Goal: Information Seeking & Learning: Learn about a topic

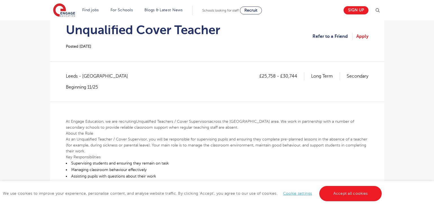
scroll to position [62, 0]
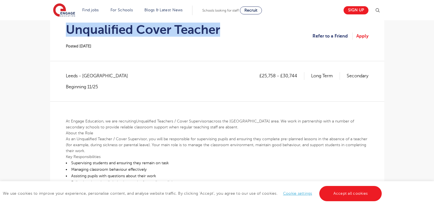
drag, startPoint x: 67, startPoint y: 28, endPoint x: 226, endPoint y: 25, distance: 159.3
click at [226, 25] on section "Unqualified Cover Teacher Posted 19/09/25 Refer to a Friend Apply" at bounding box center [217, 36] width 325 height 50
copy h1 "Unqualified Cover Teacher"
click at [73, 77] on span "Leeds - Leeds" at bounding box center [100, 75] width 68 height 7
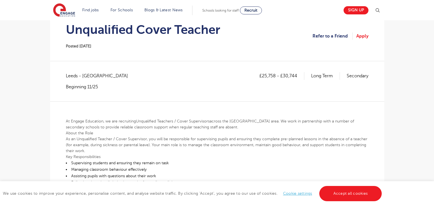
click at [73, 77] on span "Leeds - Leeds" at bounding box center [100, 75] width 68 height 7
copy span "Leeds"
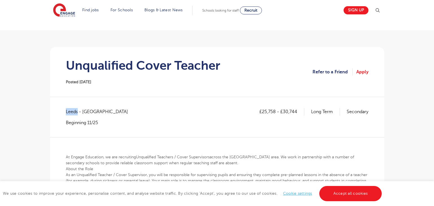
scroll to position [27, 0]
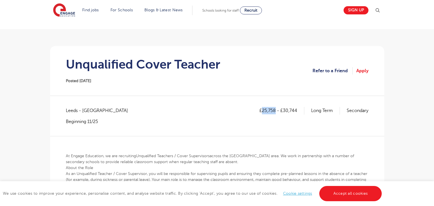
drag, startPoint x: 262, startPoint y: 111, endPoint x: 275, endPoint y: 110, distance: 13.3
click at [275, 110] on p "£25,758 - £30,744" at bounding box center [281, 110] width 45 height 7
copy p "25,758"
drag, startPoint x: 283, startPoint y: 112, endPoint x: 297, endPoint y: 112, distance: 13.6
click at [297, 112] on p "£25,758 - £30,744" at bounding box center [281, 110] width 45 height 7
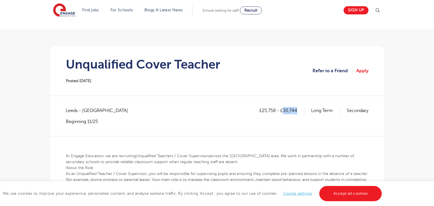
copy p "30,744"
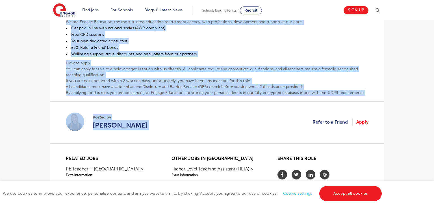
scroll to position [275, 0]
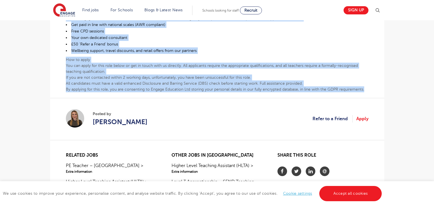
drag, startPoint x: 66, startPoint y: 112, endPoint x: 371, endPoint y: 87, distance: 306.3
click at [371, 87] on div "£25,758 - £30,744 Long Term Secondary Leeds - Leeds Beginning 11/25 At Engage E…" at bounding box center [217, 1] width 325 height 285
copy div "At Engage Education, we are recruiting Unqualified Teachers / Cover Supervisors…"
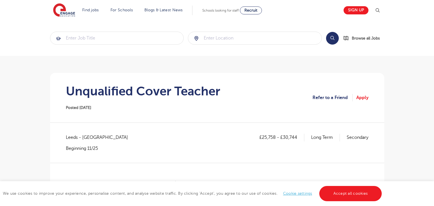
click at [196, 86] on h1 "Unqualified Cover Teacher" at bounding box center [143, 91] width 154 height 14
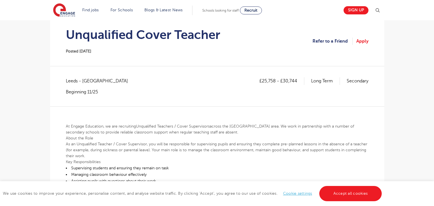
scroll to position [71, 0]
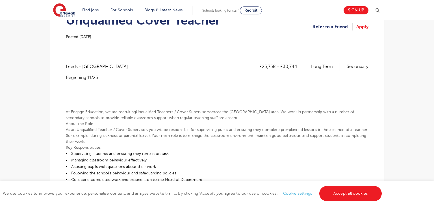
drag, startPoint x: 193, startPoint y: 89, endPoint x: 139, endPoint y: 84, distance: 54.4
click at [139, 84] on div "£25,758 - £30,744 Long Term Secondary Leeds - Leeds Beginning 11/25" at bounding box center [217, 77] width 302 height 29
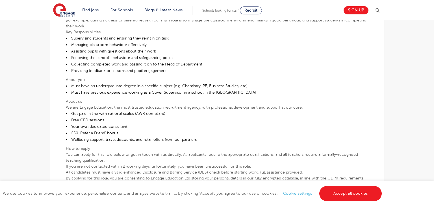
scroll to position [186, 0]
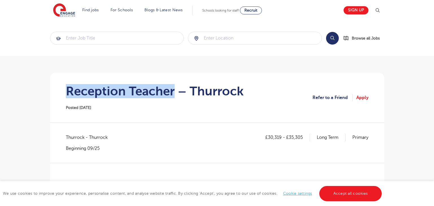
drag, startPoint x: 67, startPoint y: 91, endPoint x: 173, endPoint y: 93, distance: 105.6
click at [173, 93] on h1 "Reception Teacher – Thurrock" at bounding box center [155, 91] width 178 height 14
copy h1 "Reception Teacher"
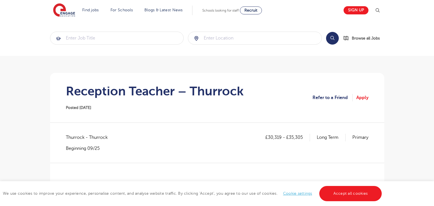
click at [107, 115] on section "Reception Teacher – Thurrock Posted 19/09/25 Refer to a Friend Apply" at bounding box center [217, 98] width 325 height 50
click at [69, 139] on span "Thurrock - Thurrock" at bounding box center [89, 137] width 47 height 7
copy span "Thurrock"
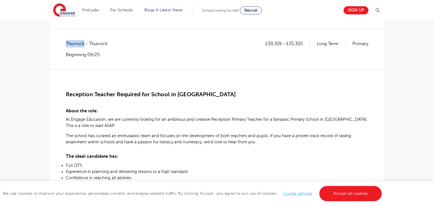
scroll to position [94, 0]
drag, startPoint x: 268, startPoint y: 43, endPoint x: 280, endPoint y: 42, distance: 12.3
click at [280, 42] on p "£30,319 - £35,305" at bounding box center [287, 43] width 45 height 7
copy p "30,319"
drag, startPoint x: 289, startPoint y: 42, endPoint x: 303, endPoint y: 44, distance: 13.6
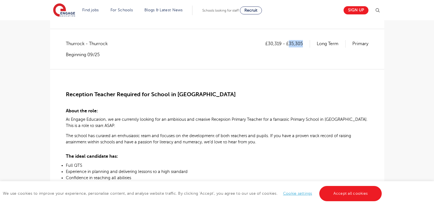
click at [303, 44] on p "£30,319 - £35,305" at bounding box center [287, 43] width 45 height 7
copy p "35,305"
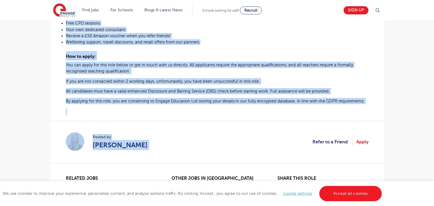
scroll to position [317, 0]
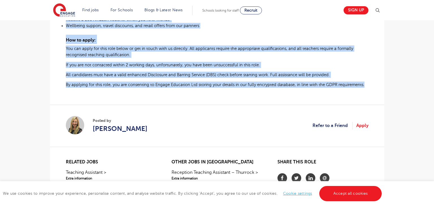
drag, startPoint x: 66, startPoint y: 51, endPoint x: 362, endPoint y: 90, distance: 298.8
copy div "Reception Teacher Required for School in Thurrock About the role: At Engage Edu…"
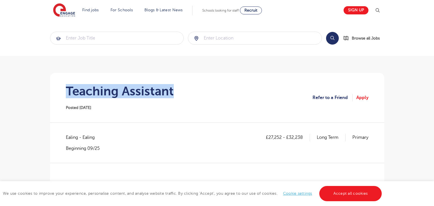
drag, startPoint x: 67, startPoint y: 90, endPoint x: 195, endPoint y: 87, distance: 128.0
click at [195, 87] on section "Teaching Assistant Posted [DATE] Refer to a Friend Apply" at bounding box center [217, 98] width 325 height 50
copy h1 "Teaching Assistant"
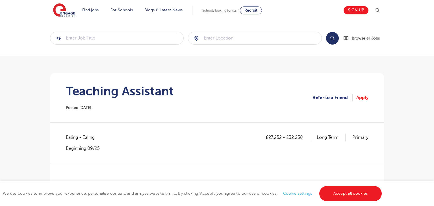
click at [70, 136] on span "Ealing - Ealing" at bounding box center [83, 137] width 34 height 7
copy span "Ealing"
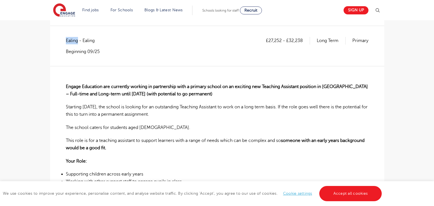
scroll to position [98, 0]
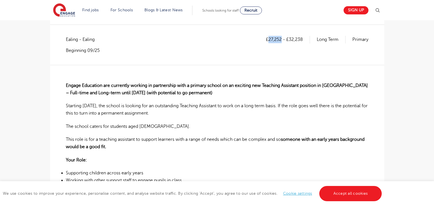
drag, startPoint x: 269, startPoint y: 38, endPoint x: 281, endPoint y: 38, distance: 12.7
click at [281, 38] on p "£27,252 - £32,238" at bounding box center [288, 39] width 44 height 7
copy p "27,252"
drag, startPoint x: 289, startPoint y: 38, endPoint x: 302, endPoint y: 37, distance: 12.2
click at [302, 37] on p "£27,252 - £32,238" at bounding box center [288, 39] width 44 height 7
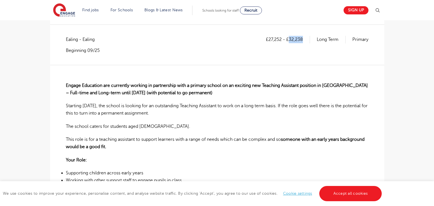
copy p "32,238"
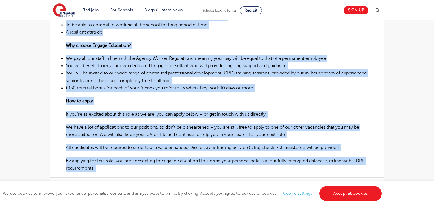
scroll to position [324, 0]
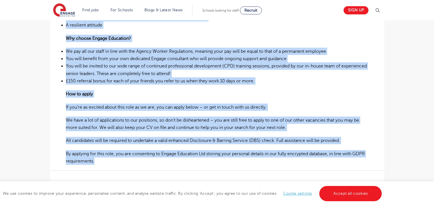
drag, startPoint x: 67, startPoint y: 77, endPoint x: 285, endPoint y: 162, distance: 234.6
click at [285, 162] on div "Engage Education are currently working in partnership with a primary school on …" at bounding box center [217, 2] width 302 height 326
copy div "Engage Education are currently working in partnership with a primary school on …"
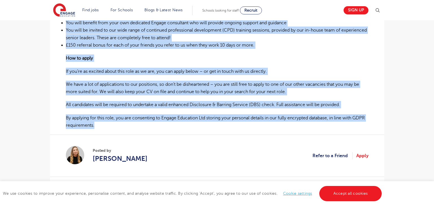
scroll to position [360, 0]
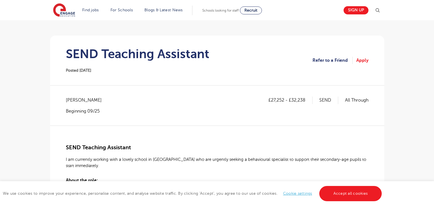
scroll to position [38, 0]
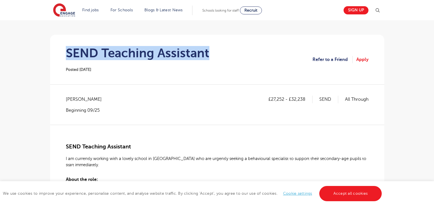
drag, startPoint x: 67, startPoint y: 56, endPoint x: 211, endPoint y: 56, distance: 144.6
click at [211, 56] on section "SEND Teaching Assistant Posted [DATE] Refer to a Friend Apply" at bounding box center [217, 60] width 325 height 50
copy h1 "SEND Teaching Assistant"
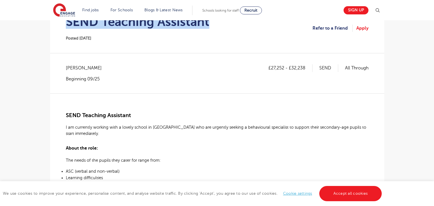
scroll to position [70, 0]
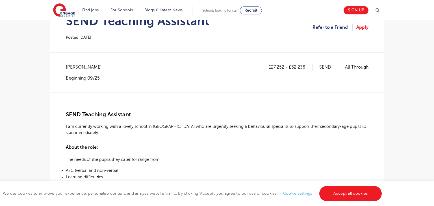
click at [70, 67] on span "[PERSON_NAME]" at bounding box center [87, 67] width 42 height 7
copy span "Lewisham"
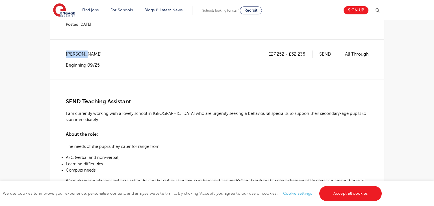
scroll to position [82, 0]
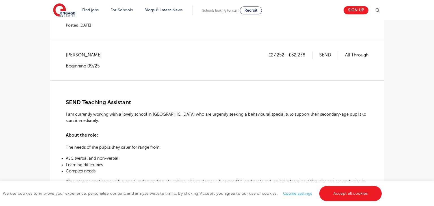
click at [272, 53] on p "£27,252 - £32,238" at bounding box center [290, 54] width 44 height 7
drag, startPoint x: 271, startPoint y: 54, endPoint x: 283, endPoint y: 52, distance: 12.3
click at [283, 52] on p "£27,252 - £32,238" at bounding box center [290, 54] width 44 height 7
copy p "27,252"
drag, startPoint x: 291, startPoint y: 55, endPoint x: 312, endPoint y: 56, distance: 20.9
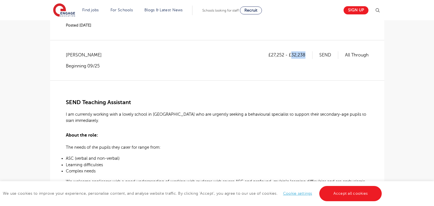
click at [312, 56] on div "£27,252 - £32,238 SEND All Through" at bounding box center [318, 54] width 100 height 7
copy p "32,238"
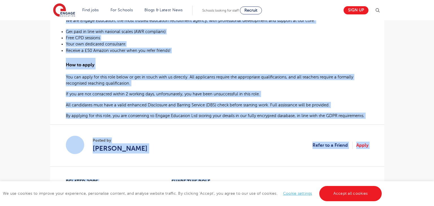
scroll to position [325, 0]
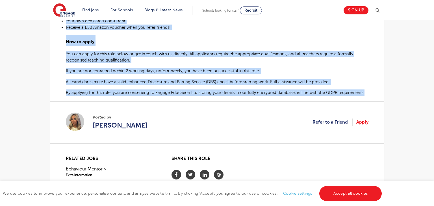
drag, startPoint x: 66, startPoint y: 100, endPoint x: 361, endPoint y: 92, distance: 296.0
copy div "SEND Teaching Assistant I am currently working with a lovely school in Lewisham…"
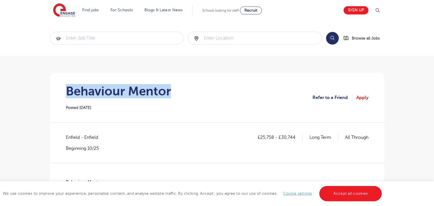
drag, startPoint x: 69, startPoint y: 91, endPoint x: 186, endPoint y: 88, distance: 117.0
click at [186, 88] on section "Behaviour Mentor Posted [DATE] Refer to a Friend Apply" at bounding box center [217, 98] width 325 height 50
copy h1 "Behaviour Mentor"
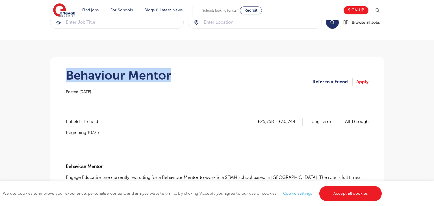
scroll to position [17, 0]
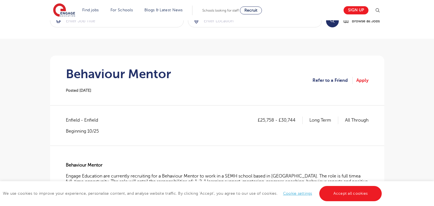
copy span "Enfield"
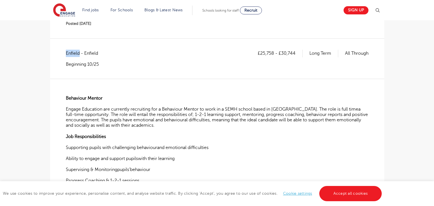
scroll to position [86, 0]
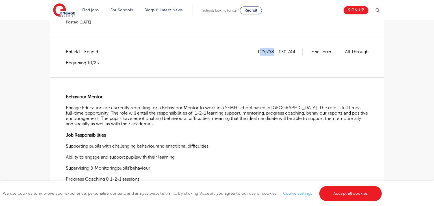
drag, startPoint x: 260, startPoint y: 50, endPoint x: 273, endPoint y: 47, distance: 12.9
copy p "25,758"
drag, startPoint x: 281, startPoint y: 51, endPoint x: 296, endPoint y: 51, distance: 15.0
click at [296, 51] on p "£25,758 - £30,744" at bounding box center [280, 51] width 45 height 7
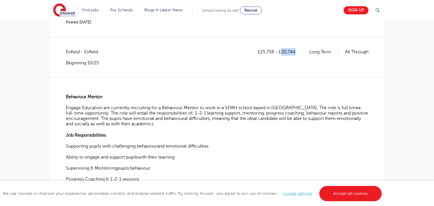
copy p "30,744"
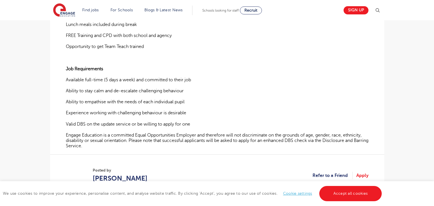
scroll to position [341, 0]
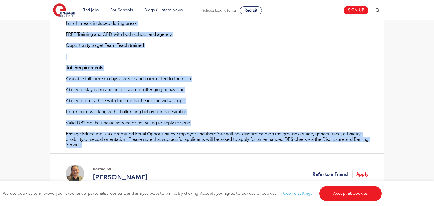
drag, startPoint x: 66, startPoint y: 95, endPoint x: 361, endPoint y: 143, distance: 299.0
copy div "Behaviour Mentor Engage Education are currently recruiting for a Behaviour Ment…"
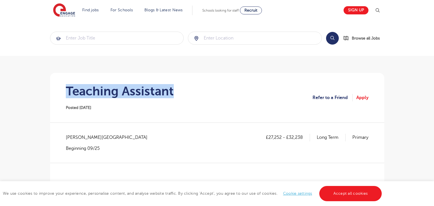
click at [177, 88] on section "Teaching Assistant Posted 19/09/25 Refer to a Friend Apply" at bounding box center [217, 98] width 325 height 50
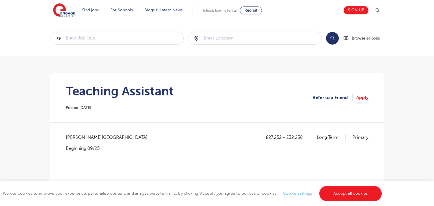
click at [72, 140] on span "Wandsworth - Wandsworth" at bounding box center [109, 137] width 87 height 7
copy span "Wandsworth"
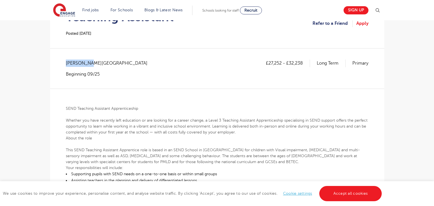
scroll to position [76, 0]
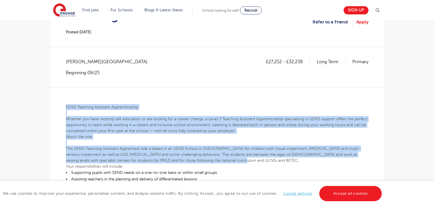
drag, startPoint x: 66, startPoint y: 104, endPoint x: 276, endPoint y: 155, distance: 215.9
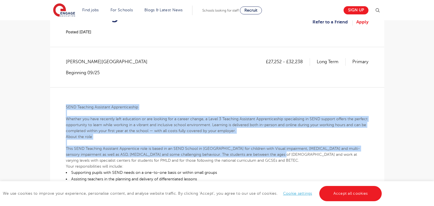
click at [275, 138] on p "About the role" at bounding box center [217, 137] width 302 height 6
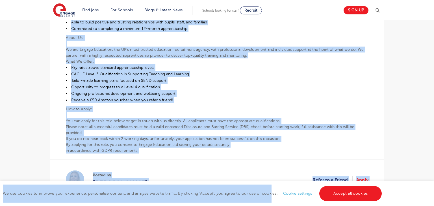
scroll to position [376, 0]
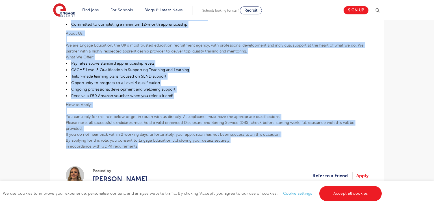
drag, startPoint x: 66, startPoint y: 64, endPoint x: 277, endPoint y: 148, distance: 227.1
copy div "SEND Teaching Assistant Apprenticeship Whether you have recently left education…"
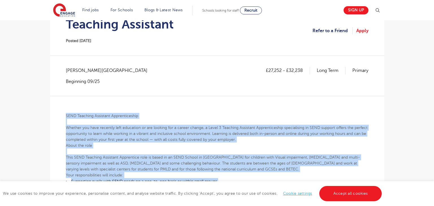
scroll to position [67, 0]
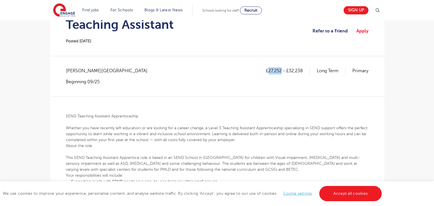
drag, startPoint x: 268, startPoint y: 70, endPoint x: 282, endPoint y: 72, distance: 13.7
click at [282, 72] on p "£27,252 - £32,238" at bounding box center [288, 70] width 44 height 7
copy p "27,252"
drag, startPoint x: 289, startPoint y: 69, endPoint x: 303, endPoint y: 69, distance: 13.8
click at [303, 69] on p "£27,252 - £32,238" at bounding box center [288, 70] width 44 height 7
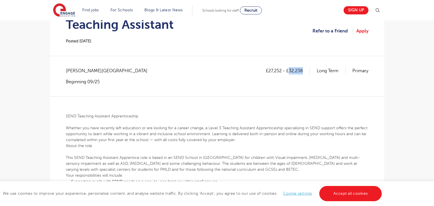
copy p "32,238"
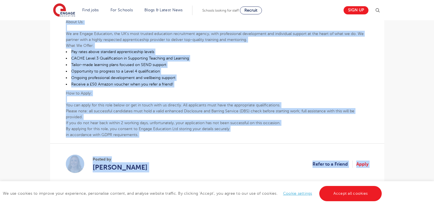
scroll to position [447, 0]
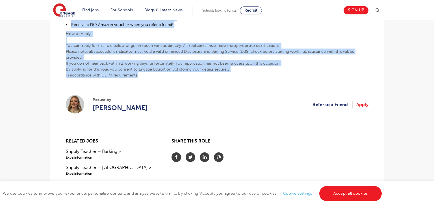
drag, startPoint x: 66, startPoint y: 112, endPoint x: 282, endPoint y: 72, distance: 220.4
copy div "SEND Teaching Assistant Apprenticeship Whether you have recently left education…"
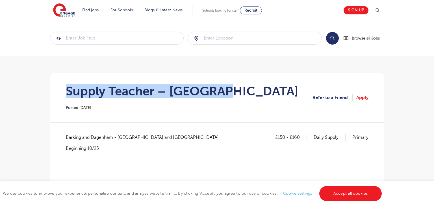
drag, startPoint x: 64, startPoint y: 90, endPoint x: 234, endPoint y: 97, distance: 169.9
click at [234, 97] on section "Supply Teacher – [GEOGRAPHIC_DATA] Posted [DATE] Refer to a Friend Apply" at bounding box center [217, 98] width 325 height 50
copy h1 "Supply Teacher – [GEOGRAPHIC_DATA]"
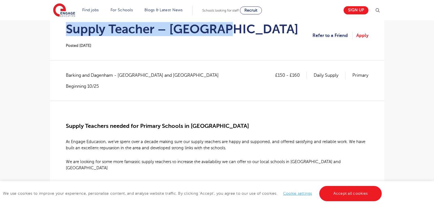
scroll to position [24, 0]
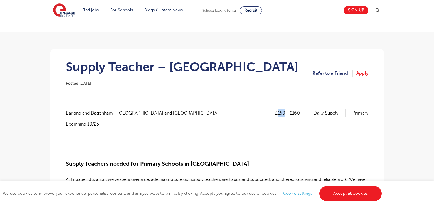
drag, startPoint x: 277, startPoint y: 111, endPoint x: 285, endPoint y: 115, distance: 8.7
click at [285, 115] on p "£150 - £160" at bounding box center [291, 113] width 32 height 7
copy p "150"
drag, startPoint x: 291, startPoint y: 112, endPoint x: 299, endPoint y: 112, distance: 7.6
click at [299, 112] on p "£150 - £160" at bounding box center [291, 113] width 32 height 7
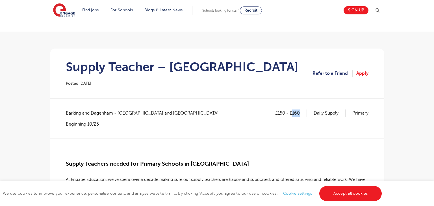
copy p "160"
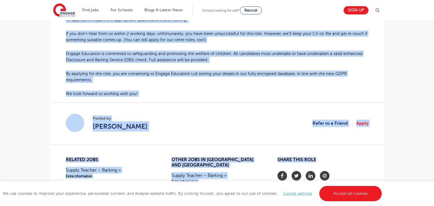
scroll to position [435, 0]
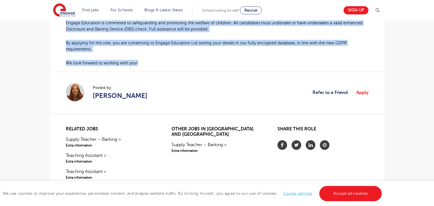
drag, startPoint x: 65, startPoint y: 106, endPoint x: 267, endPoint y: 53, distance: 209.3
copy div "Supply Teachers needed for Primary Schools in Dagenham At Engage Education, we’…"
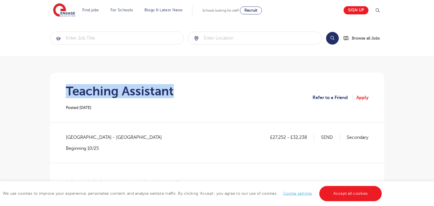
drag, startPoint x: 66, startPoint y: 91, endPoint x: 176, endPoint y: 91, distance: 109.9
click at [176, 91] on section "Teaching Assistant Posted [DATE] Refer to a Friend Apply" at bounding box center [217, 98] width 325 height 50
copy h1 "Teaching Assistant"
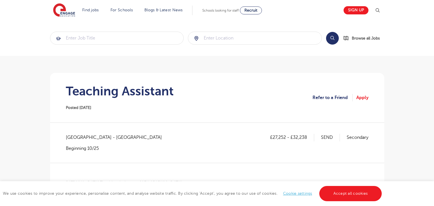
click at [78, 138] on span "Southwark - Southwark" at bounding box center [117, 137] width 102 height 7
copy span "Southwark"
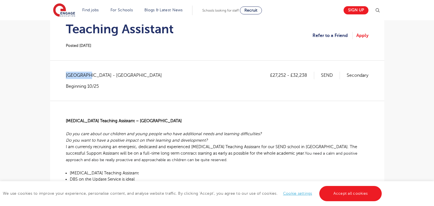
scroll to position [62, 0]
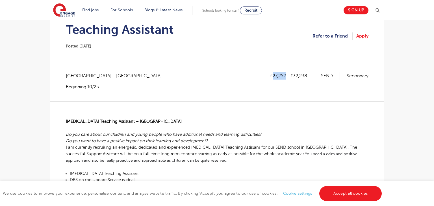
drag, startPoint x: 272, startPoint y: 76, endPoint x: 285, endPoint y: 77, distance: 12.5
click at [285, 77] on p "£27,252 - £32,238" at bounding box center [292, 75] width 44 height 7
copy p "27,252"
drag, startPoint x: 294, startPoint y: 75, endPoint x: 307, endPoint y: 73, distance: 13.1
click at [307, 73] on p "£27,252 - £32,238" at bounding box center [292, 75] width 44 height 7
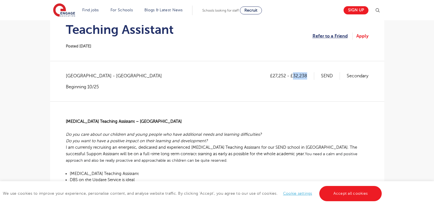
copy p "32,238"
drag, startPoint x: 67, startPoint y: 120, endPoint x: 109, endPoint y: 121, distance: 42.1
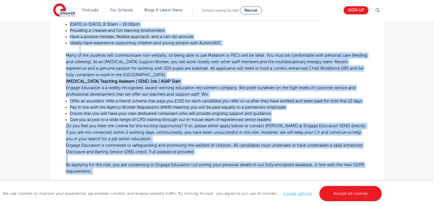
scroll to position [259, 0]
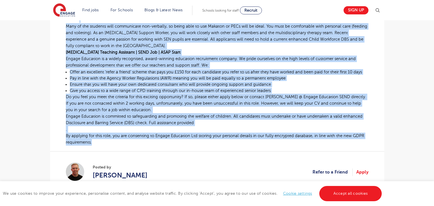
drag, startPoint x: 66, startPoint y: 121, endPoint x: 374, endPoint y: 142, distance: 308.0
click at [374, 142] on div "£27,252 - £32,238 SEND Secondary Southwark - Southwark Beginning 10/25 Autism T…" at bounding box center [217, 36] width 325 height 323
copy div "Autism Teaching Assistant – Southwark Do you care about our children and young …"
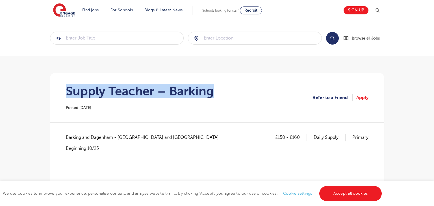
drag, startPoint x: 80, startPoint y: 94, endPoint x: 226, endPoint y: 92, distance: 146.0
click at [226, 92] on section "Supply Teacher – Barking Posted [DATE] Refer to a Friend Apply" at bounding box center [217, 98] width 325 height 50
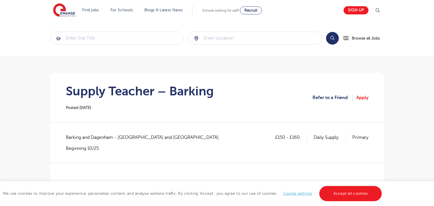
click at [141, 109] on div "Supply Teacher – Barking Posted [DATE]" at bounding box center [140, 97] width 148 height 27
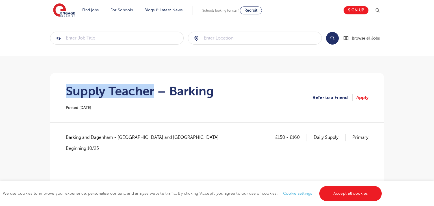
drag, startPoint x: 65, startPoint y: 90, endPoint x: 155, endPoint y: 93, distance: 90.7
click at [155, 93] on section "Supply Teacher – Barking Posted [DATE] Refer to a Friend Apply" at bounding box center [217, 98] width 325 height 50
copy h1 "Supply Teacher"
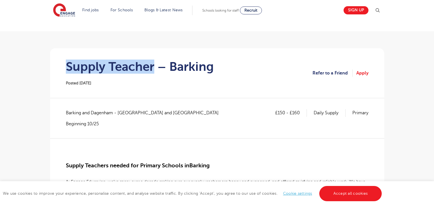
scroll to position [25, 0]
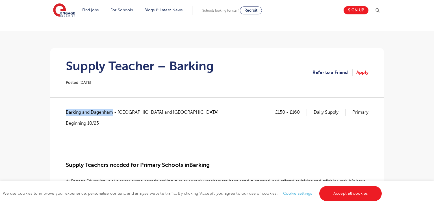
drag, startPoint x: 66, startPoint y: 111, endPoint x: 114, endPoint y: 112, distance: 47.7
click at [114, 112] on span "Barking and Dagenham - [GEOGRAPHIC_DATA] and [GEOGRAPHIC_DATA]" at bounding box center [145, 112] width 158 height 7
copy span "Barking and [GEOGRAPHIC_DATA]"
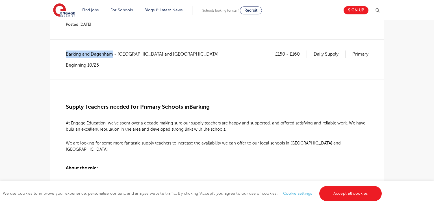
scroll to position [65, 0]
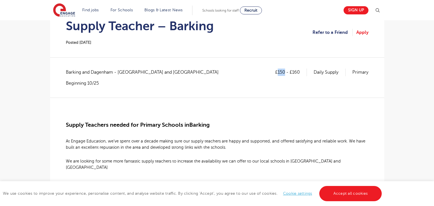
drag, startPoint x: 278, startPoint y: 71, endPoint x: 285, endPoint y: 71, distance: 6.5
click at [285, 71] on p "£150 - £160" at bounding box center [291, 72] width 32 height 7
copy p "150"
drag, startPoint x: 293, startPoint y: 70, endPoint x: 302, endPoint y: 71, distance: 9.4
click at [302, 71] on p "£150 - £160" at bounding box center [291, 72] width 32 height 7
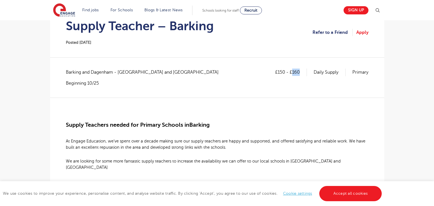
copy p "160"
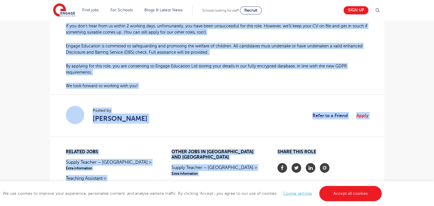
scroll to position [507, 0]
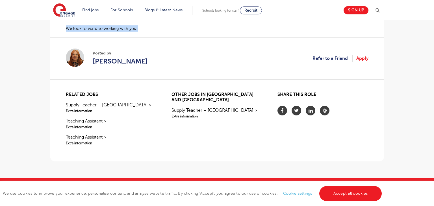
drag, startPoint x: 67, startPoint y: 123, endPoint x: 143, endPoint y: 22, distance: 126.4
copy div "Loremi Dolorsit ametco adi Elitsed Doeiusm te Incidid Ut Labore Etdolorem, al’e…"
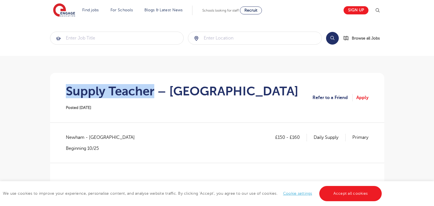
drag, startPoint x: 68, startPoint y: 89, endPoint x: 153, endPoint y: 92, distance: 84.8
click at [153, 92] on h1 "Supply Teacher – [GEOGRAPHIC_DATA]" at bounding box center [182, 91] width 232 height 14
copy h1 "Supply Teacher"
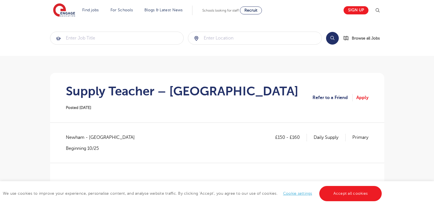
click at [79, 139] on span "Newham - [GEOGRAPHIC_DATA]" at bounding box center [103, 137] width 75 height 7
click at [79, 139] on span "Newham - Newham" at bounding box center [103, 137] width 75 height 7
copy span "Newham"
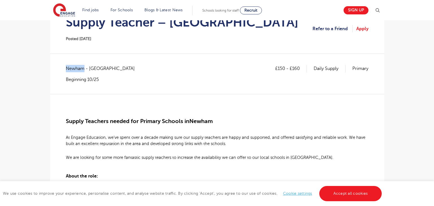
scroll to position [68, 0]
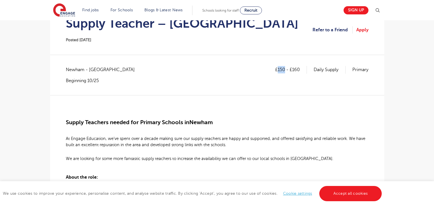
drag, startPoint x: 278, startPoint y: 69, endPoint x: 284, endPoint y: 69, distance: 5.7
click at [284, 69] on p "£150 - £160" at bounding box center [291, 69] width 32 height 7
copy p "150"
drag, startPoint x: 293, startPoint y: 70, endPoint x: 299, endPoint y: 71, distance: 6.5
click at [299, 71] on p "£150 - £160" at bounding box center [291, 69] width 32 height 7
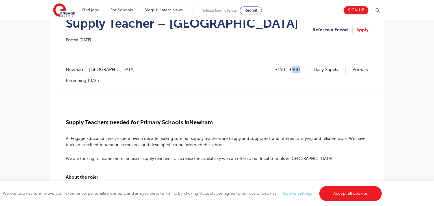
copy p "160"
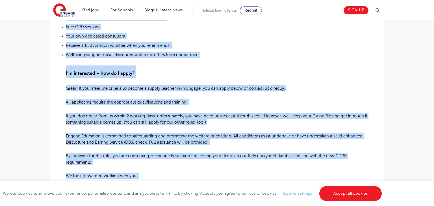
scroll to position [387, 0]
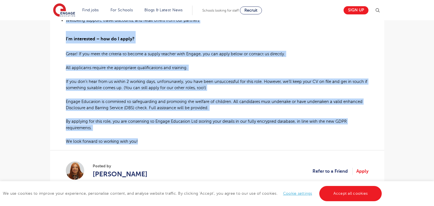
drag, startPoint x: 66, startPoint y: 121, endPoint x: 262, endPoint y: 137, distance: 196.4
copy div "Supply Teachers needed for Primary Schools in Newham At Engage Education, we’ve…"
click at [171, 40] on h3 "I’m interested – how do I apply?" at bounding box center [217, 37] width 302 height 12
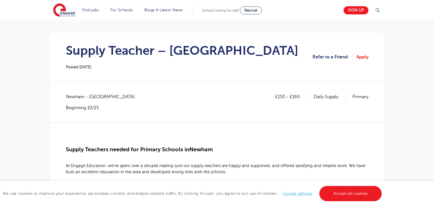
scroll to position [40, 0]
click at [69, 99] on span "Newham - Newham" at bounding box center [103, 96] width 75 height 7
drag, startPoint x: 94, startPoint y: 104, endPoint x: 101, endPoint y: 101, distance: 7.6
click at [94, 104] on div "Newham - Newham Beginning 10/25" at bounding box center [103, 102] width 75 height 18
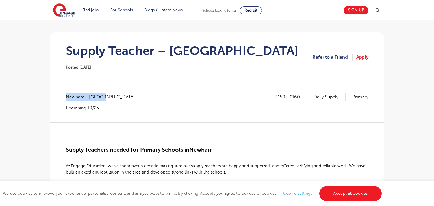
drag, startPoint x: 107, startPoint y: 97, endPoint x: 62, endPoint y: 99, distance: 44.4
copy span "Newham - Newham"
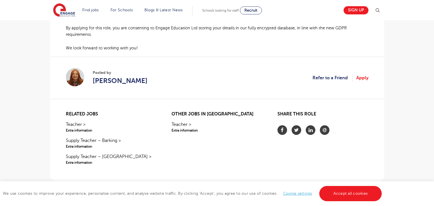
scroll to position [470, 0]
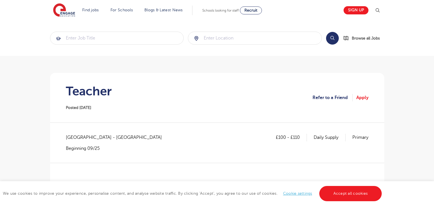
click at [86, 95] on h1 "Teacher" at bounding box center [89, 91] width 46 height 14
copy h1 "Teacher"
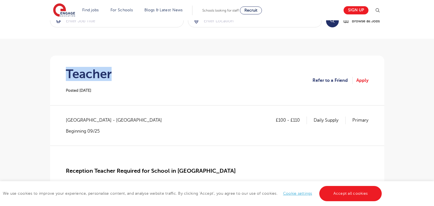
scroll to position [23, 0]
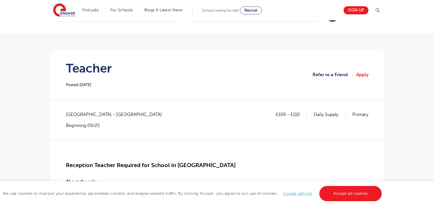
click at [70, 115] on span "Kent - Dartford" at bounding box center [117, 114] width 102 height 7
click at [70, 115] on span "[GEOGRAPHIC_DATA] - [GEOGRAPHIC_DATA]" at bounding box center [117, 114] width 102 height 7
copy span "Kent"
click at [118, 115] on div "£100 - £110 Daily Supply Primary Kent - Dartford Beginning 09/25" at bounding box center [217, 120] width 302 height 18
drag, startPoint x: 95, startPoint y: 114, endPoint x: 59, endPoint y: 114, distance: 36.4
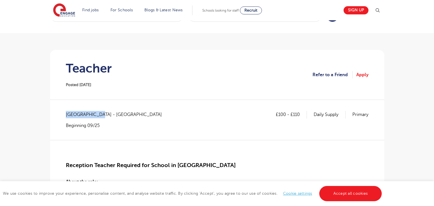
click at [117, 114] on div "£100 - £110 Daily Supply Primary Kent - Dartford Beginning 09/25" at bounding box center [217, 120] width 302 height 18
drag, startPoint x: 114, startPoint y: 114, endPoint x: 64, endPoint y: 116, distance: 49.2
copy span "[GEOGRAPHIC_DATA] - [GEOGRAPHIC_DATA]"
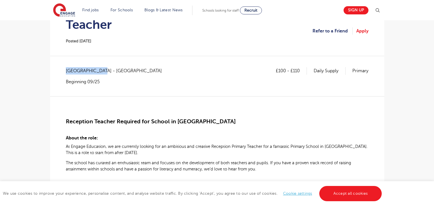
scroll to position [68, 0]
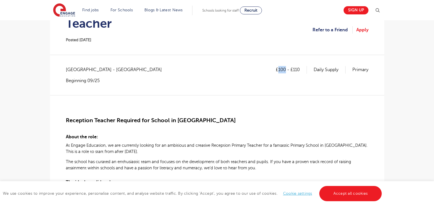
drag, startPoint x: 278, startPoint y: 70, endPoint x: 285, endPoint y: 72, distance: 6.8
click at [285, 72] on p "£100 - £110" at bounding box center [291, 69] width 31 height 7
copy p "100"
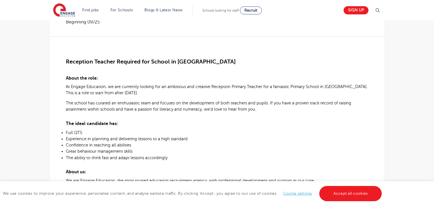
scroll to position [0, 0]
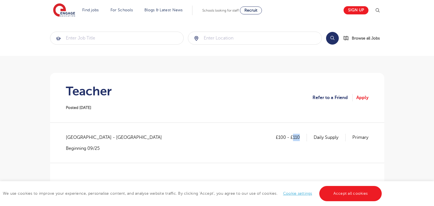
drag, startPoint x: 293, startPoint y: 139, endPoint x: 300, endPoint y: 139, distance: 6.2
click at [300, 139] on p "£100 - £110" at bounding box center [291, 137] width 31 height 7
copy p "110"
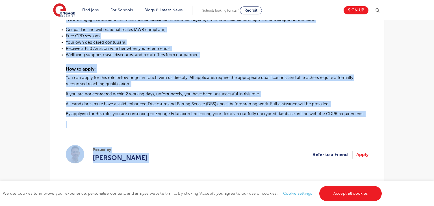
scroll to position [288, 0]
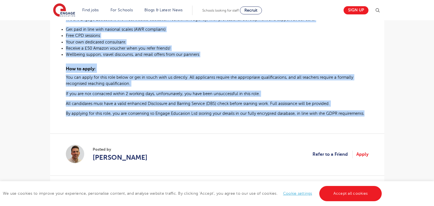
drag, startPoint x: 65, startPoint y: 121, endPoint x: 363, endPoint y: 120, distance: 297.9
click at [363, 120] on div "£100 - £110 Daily Supply Primary Kent - Dartford Beginning 09/25 Reception Teac…" at bounding box center [217, 13] width 325 height 334
copy div "Reception Teacher Required for School in Dartford About the role: At Engage Edu…"
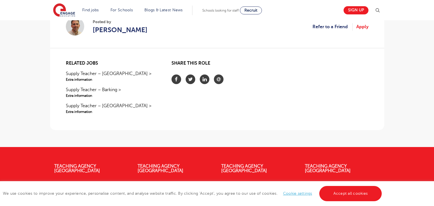
scroll to position [416, 0]
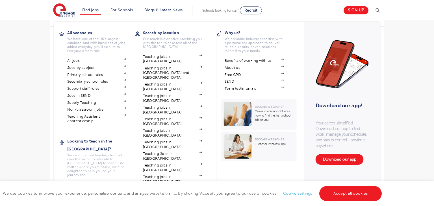
scroll to position [138, 0]
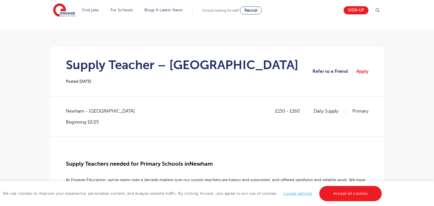
scroll to position [18, 0]
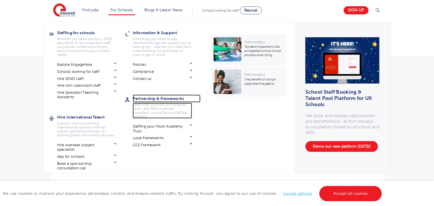
click at [133, 111] on p "Learn how we work with schools, trusts, and MATs to deliver compliant, cost-eff…" at bounding box center [162, 111] width 59 height 16
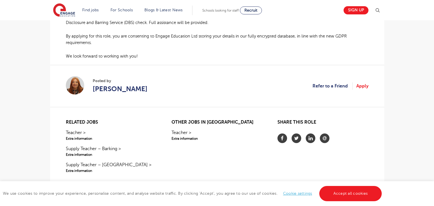
scroll to position [474, 0]
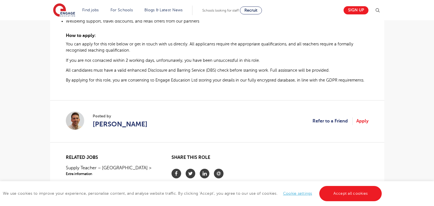
scroll to position [322, 0]
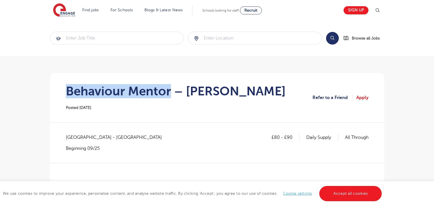
drag, startPoint x: 68, startPoint y: 90, endPoint x: 169, endPoint y: 88, distance: 100.8
click at [169, 88] on h1 "Behaviour Mentor – [PERSON_NAME]" at bounding box center [176, 91] width 220 height 14
copy h1 "Behaviour Mentor"
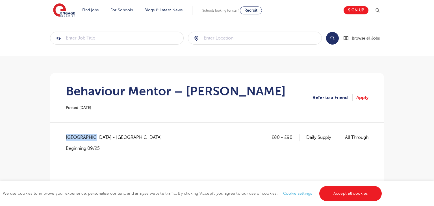
drag, startPoint x: 66, startPoint y: 137, endPoint x: 89, endPoint y: 139, distance: 23.3
click at [89, 139] on span "East Sussex - Wealden" at bounding box center [117, 137] width 102 height 7
copy span "East Sussex"
drag, startPoint x: 273, startPoint y: 138, endPoint x: 278, endPoint y: 138, distance: 5.1
click at [278, 138] on p "£80 - £90" at bounding box center [285, 137] width 28 height 7
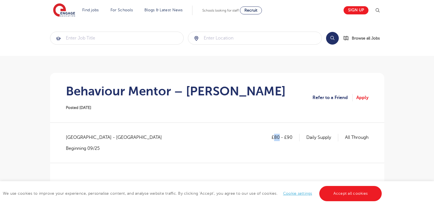
copy p "80"
drag, startPoint x: 285, startPoint y: 138, endPoint x: 291, endPoint y: 138, distance: 5.6
click at [291, 138] on p "£80 - £90" at bounding box center [285, 137] width 28 height 7
copy p "90"
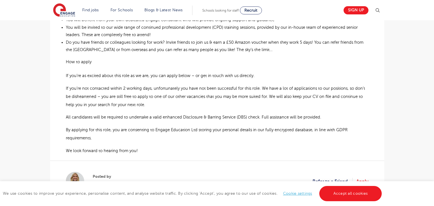
scroll to position [413, 0]
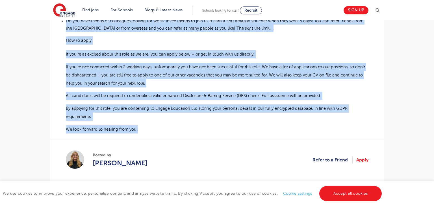
drag, startPoint x: 66, startPoint y: 137, endPoint x: 252, endPoint y: 127, distance: 185.5
copy div "East Sussex - Wealden Beginning 09/25 Positive Behaviour Mentor Required for Sc…"
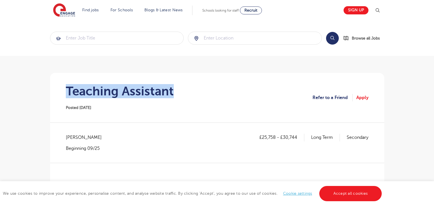
drag, startPoint x: 68, startPoint y: 92, endPoint x: 180, endPoint y: 93, distance: 112.4
click at [180, 93] on section "Teaching Assistant Posted 19/09/25 Refer to a Friend Apply" at bounding box center [217, 98] width 325 height 50
copy h1 "Teaching Assistant"
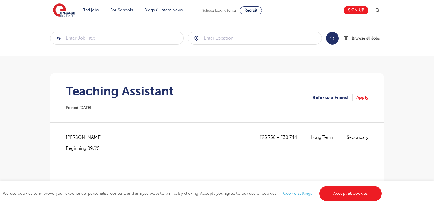
click at [69, 135] on span "[PERSON_NAME]" at bounding box center [87, 137] width 42 height 7
copy span "Bromley"
drag, startPoint x: 262, startPoint y: 136, endPoint x: 275, endPoint y: 137, distance: 13.3
click at [275, 137] on p "£25,758 - £30,744" at bounding box center [281, 137] width 45 height 7
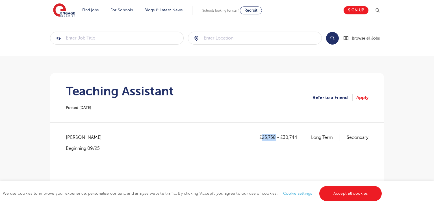
copy p "25,758"
drag, startPoint x: 284, startPoint y: 138, endPoint x: 291, endPoint y: 138, distance: 6.5
click at [295, 138] on p "£25,758 - £30,744" at bounding box center [281, 137] width 45 height 7
click at [287, 137] on p "£25,758 - £30,744" at bounding box center [281, 137] width 45 height 7
click at [285, 137] on p "£25,758 - £30,744" at bounding box center [281, 137] width 45 height 7
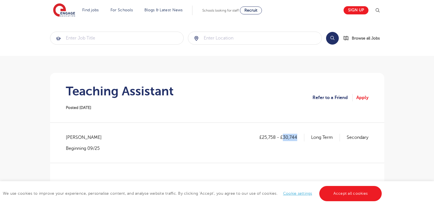
drag, startPoint x: 283, startPoint y: 137, endPoint x: 297, endPoint y: 136, distance: 14.1
click at [297, 136] on p "£25,758 - £30,744" at bounding box center [281, 137] width 45 height 7
copy p "30,744"
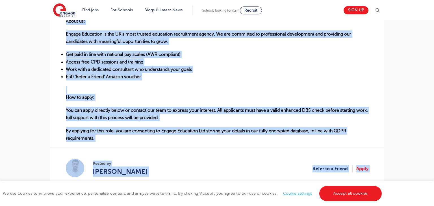
scroll to position [355, 0]
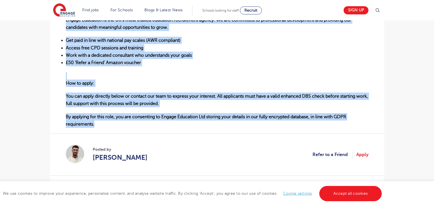
drag, startPoint x: 66, startPoint y: 108, endPoint x: 349, endPoint y: 123, distance: 283.9
copy div "Here is the advert template I use to attract Graduate Teaching Assistants. Grad…"
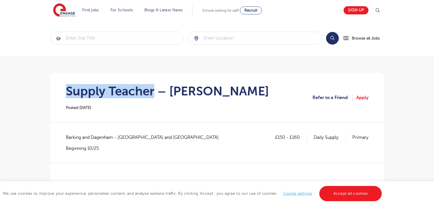
drag, startPoint x: 69, startPoint y: 91, endPoint x: 154, endPoint y: 95, distance: 86.0
click at [154, 95] on h1 "Supply Teacher – [PERSON_NAME]" at bounding box center [167, 91] width 203 height 14
copy h1 "Supply Teacher"
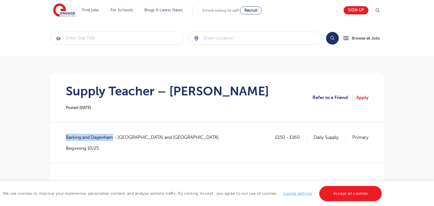
drag, startPoint x: 67, startPoint y: 137, endPoint x: 112, endPoint y: 138, distance: 45.8
click at [112, 138] on span "Barking and Dagenham - [GEOGRAPHIC_DATA] and [GEOGRAPHIC_DATA]" at bounding box center [145, 137] width 158 height 7
copy span "Barking and [GEOGRAPHIC_DATA]"
drag, startPoint x: 277, startPoint y: 137, endPoint x: 284, endPoint y: 138, distance: 7.2
click at [284, 138] on p "£150 - £160" at bounding box center [291, 137] width 32 height 7
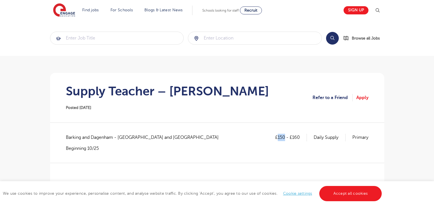
copy p "150"
drag, startPoint x: 293, startPoint y: 137, endPoint x: 301, endPoint y: 139, distance: 8.9
click at [301, 139] on p "£150 - £160" at bounding box center [291, 137] width 32 height 7
copy p "160"
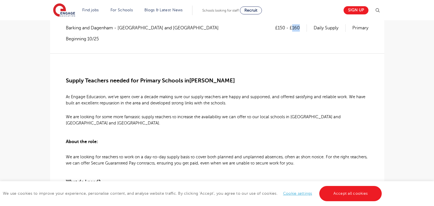
scroll to position [112, 0]
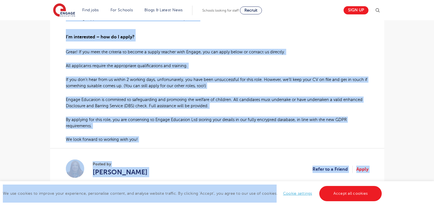
scroll to position [400, 0]
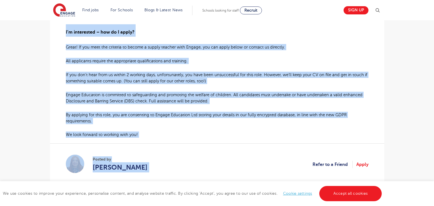
drag, startPoint x: 66, startPoint y: 77, endPoint x: 232, endPoint y: 133, distance: 175.2
copy div "Supply Teachers needed for Primary Schools in ​ Chadwell Heath At Engage Educat…"
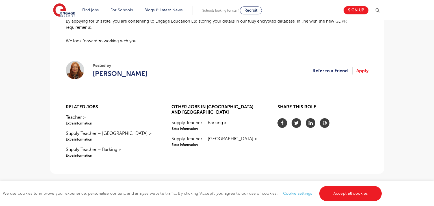
scroll to position [493, 0]
